Goal: Check status: Check status

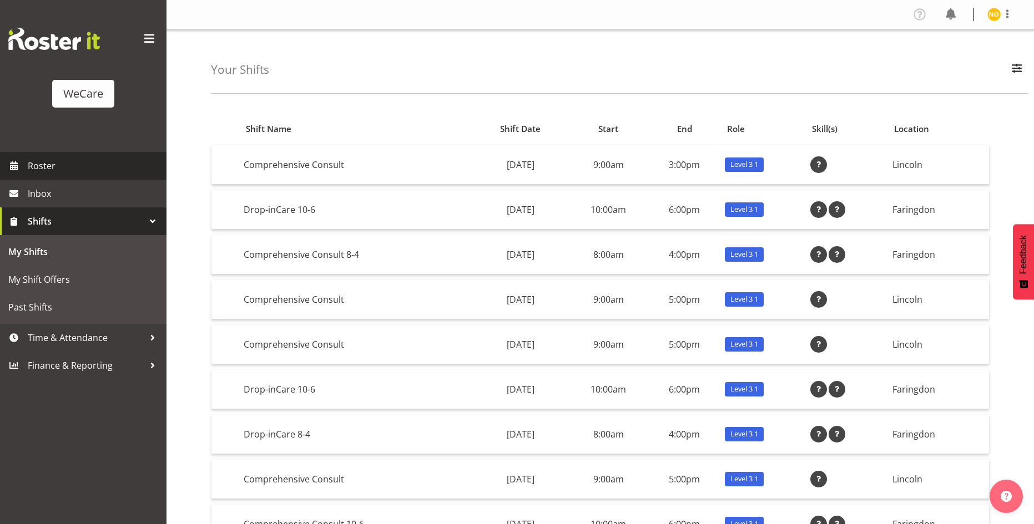
click at [75, 170] on span "Roster" at bounding box center [94, 166] width 133 height 17
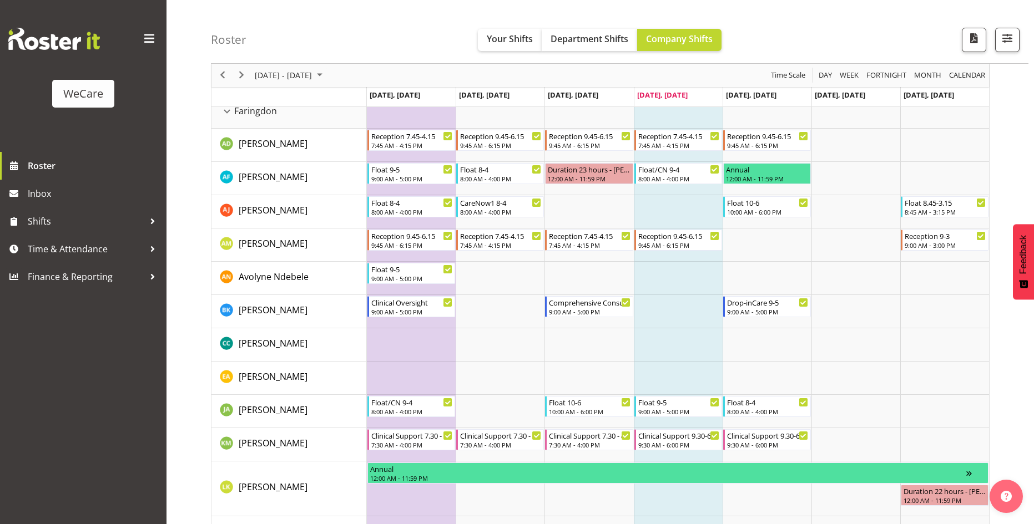
scroll to position [393, 0]
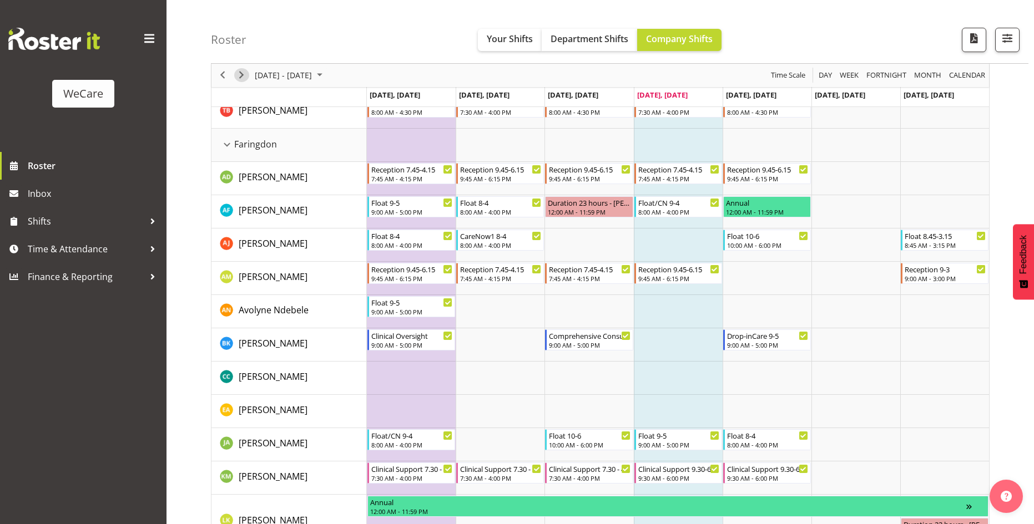
drag, startPoint x: 239, startPoint y: 74, endPoint x: 367, endPoint y: 127, distance: 138.6
click at [239, 74] on span "Next" at bounding box center [241, 76] width 13 height 14
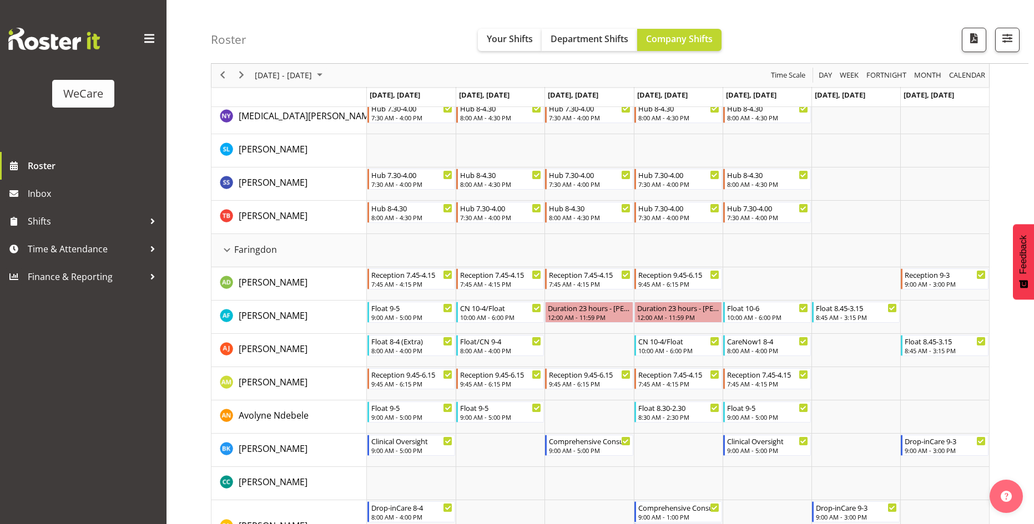
scroll to position [238, 0]
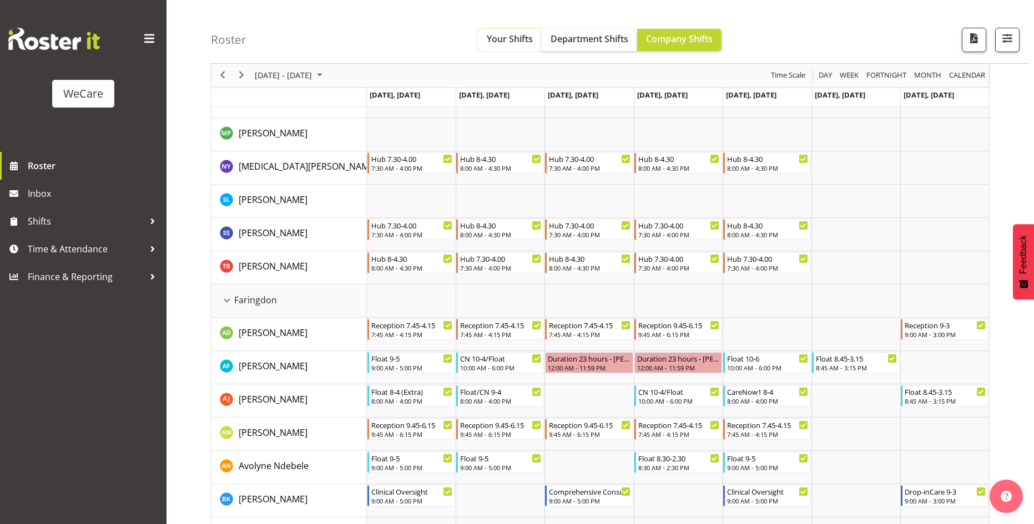
click at [527, 31] on button "Your Shifts" at bounding box center [510, 40] width 64 height 22
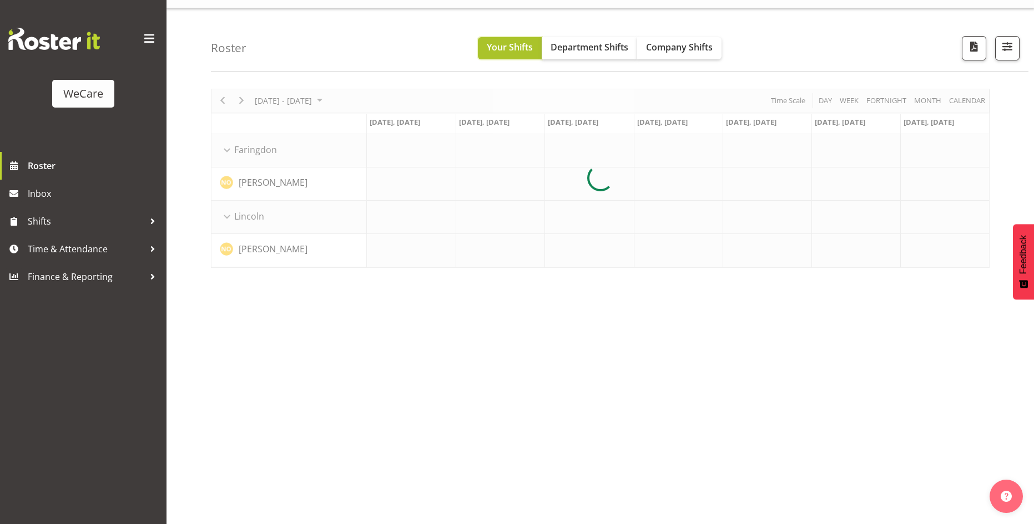
scroll to position [22, 0]
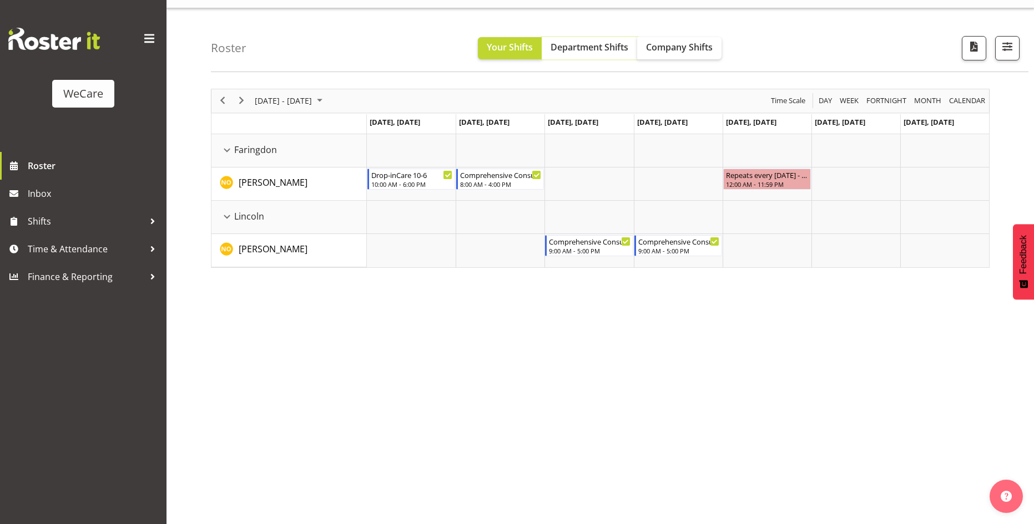
click at [597, 49] on span "Department Shifts" at bounding box center [589, 47] width 78 height 12
